Goal: Task Accomplishment & Management: Manage account settings

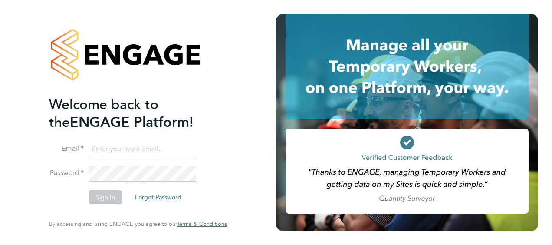
type input "[EMAIL_ADDRESS][DOMAIN_NAME]"
click at [215, 134] on ng-template "Welcome back to the ENGAGE Platform! Email [EMAIL_ADDRESS][DOMAIN_NAME] Passwor…" at bounding box center [133, 153] width 169 height 117
click at [103, 198] on button "Sign In" at bounding box center [105, 197] width 33 height 14
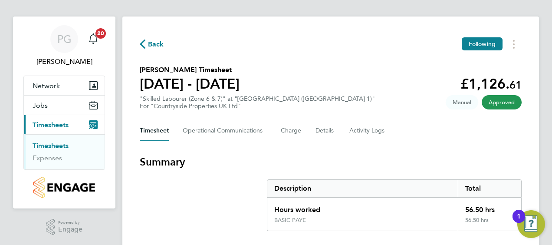
scroll to position [2, 0]
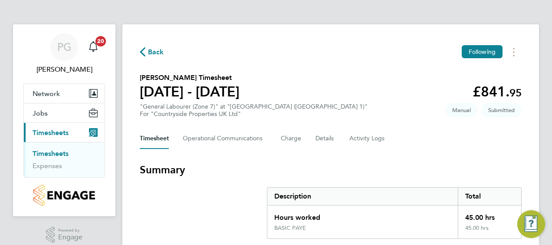
click at [253, 179] on section "Summary Description Total Hours worked 45.00 hrs BASIC PAYE 45.00 hrs" at bounding box center [331, 201] width 382 height 76
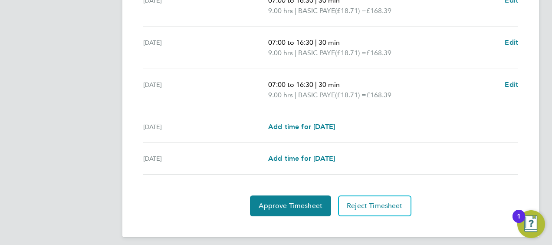
scroll to position [388, 0]
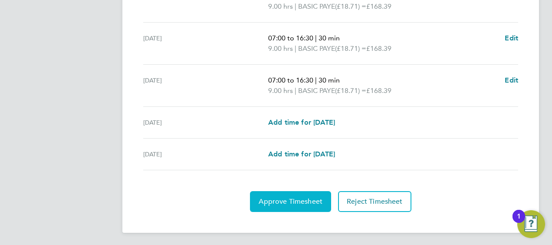
click at [263, 197] on span "Approve Timesheet" at bounding box center [291, 201] width 64 height 9
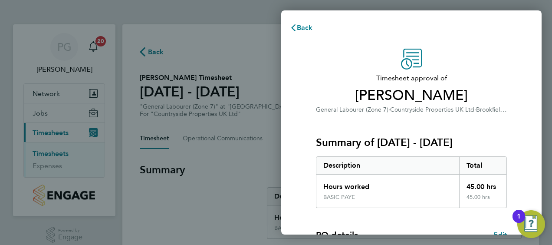
click at [428, 125] on div "Summary of 22 - 28 Sep 2025 Description Total Hours worked 45.00 hrs BASIC PAYE…" at bounding box center [411, 161] width 191 height 93
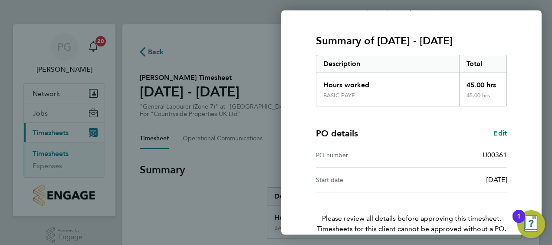
scroll to position [145, 0]
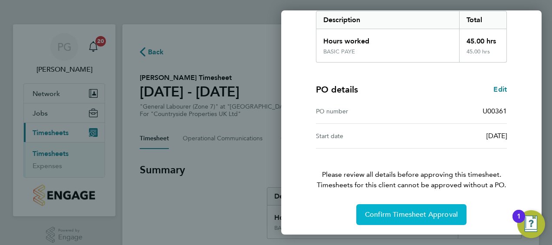
click at [413, 208] on button "Confirm Timesheet Approval" at bounding box center [411, 214] width 110 height 21
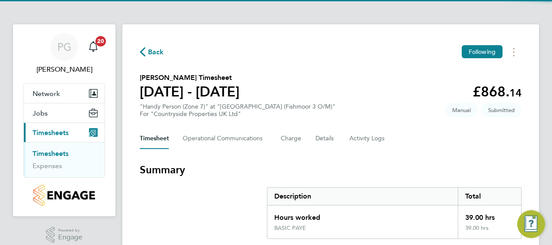
click at [240, 164] on h3 "Summary" at bounding box center [331, 170] width 382 height 14
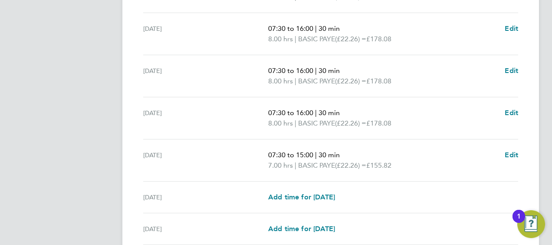
scroll to position [347, 0]
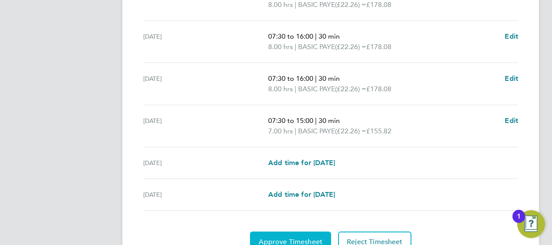
click at [287, 234] on button "Approve Timesheet" at bounding box center [290, 241] width 81 height 21
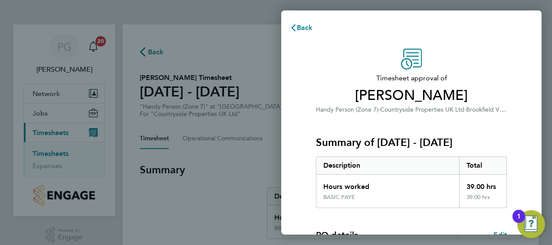
click at [307, 110] on div "Timesheet approval of Stephen Smethurst Handy Person (Zone 7) · Countryside Pro…" at bounding box center [412, 210] width 212 height 322
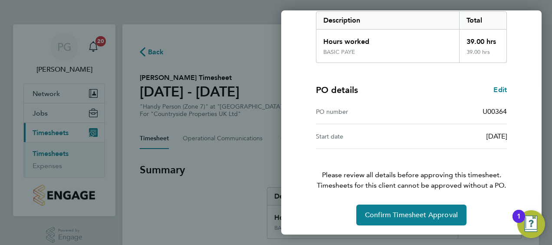
scroll to position [145, 0]
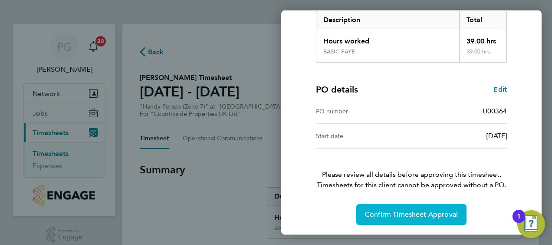
click at [386, 217] on span "Confirm Timesheet Approval" at bounding box center [411, 214] width 93 height 9
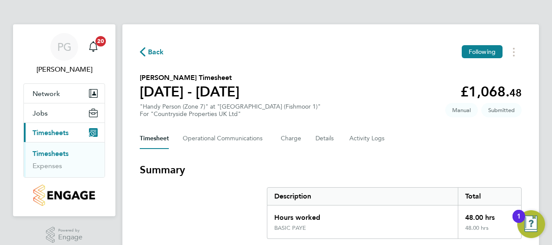
click at [214, 172] on h3 "Summary" at bounding box center [331, 170] width 382 height 14
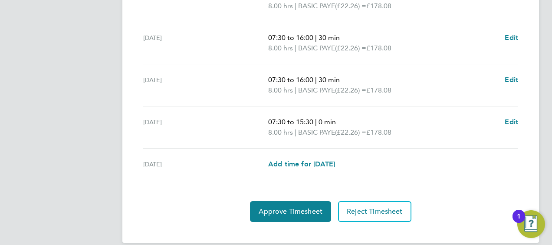
scroll to position [398, 0]
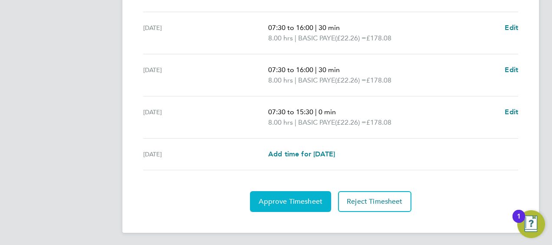
click at [271, 198] on span "Approve Timesheet" at bounding box center [291, 201] width 64 height 9
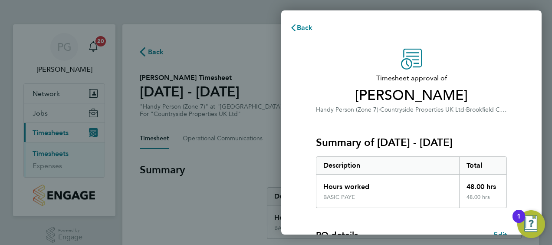
click at [290, 197] on div "Timesheet approval of Daniel Novello Handy Person (Zone 7) · Countryside Proper…" at bounding box center [411, 209] width 260 height 342
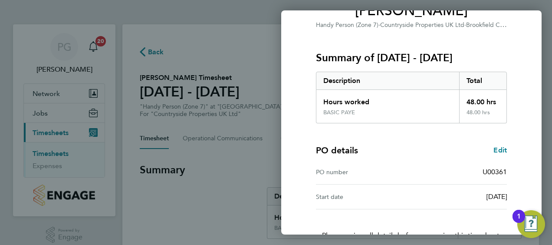
scroll to position [145, 0]
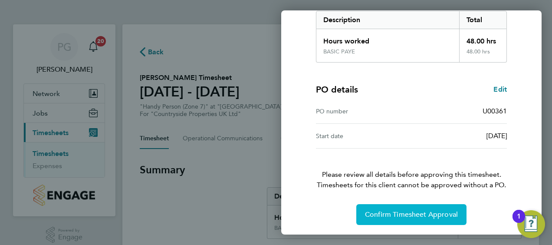
click at [368, 213] on span "Confirm Timesheet Approval" at bounding box center [411, 214] width 93 height 9
